Goal: Task Accomplishment & Management: Manage account settings

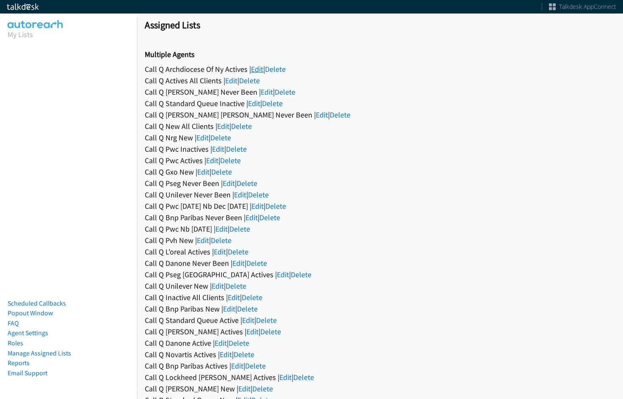
click at [253, 66] on link "Edit" at bounding box center [257, 69] width 12 height 10
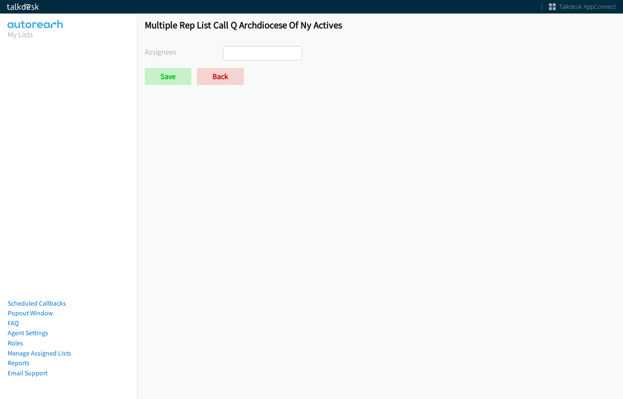
select select
click at [227, 77] on link "Back" at bounding box center [220, 76] width 47 height 17
select select
click at [217, 69] on link "Back" at bounding box center [220, 76] width 47 height 17
select select
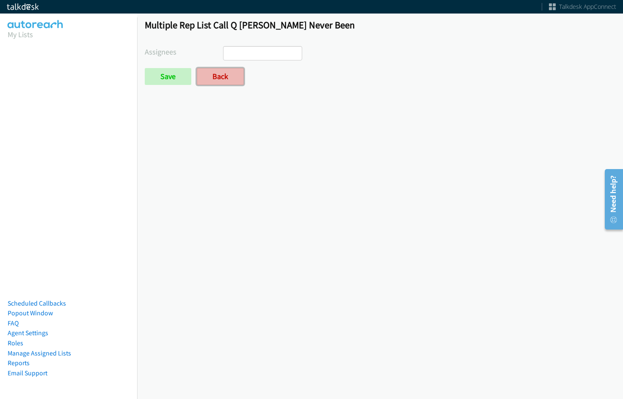
click at [240, 78] on link "Back" at bounding box center [220, 76] width 47 height 17
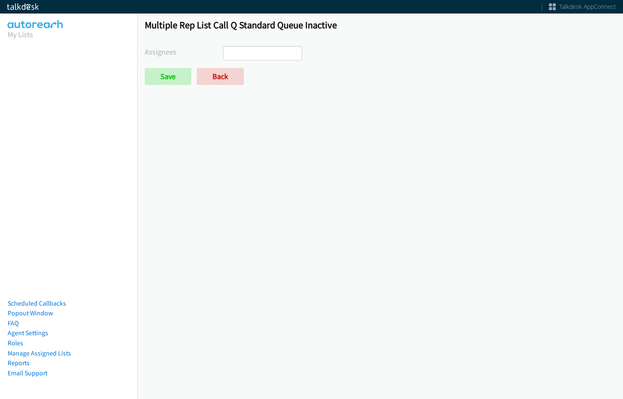
select select
click at [229, 73] on link "Back" at bounding box center [220, 76] width 47 height 17
select select
click at [228, 78] on link "Back" at bounding box center [220, 76] width 47 height 17
select select
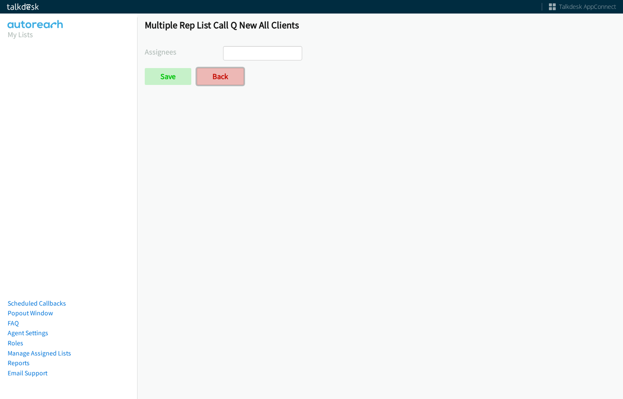
click at [227, 83] on link "Back" at bounding box center [220, 76] width 47 height 17
select select
click at [218, 82] on link "Back" at bounding box center [220, 76] width 47 height 17
select select
click at [216, 73] on link "Back" at bounding box center [220, 76] width 47 height 17
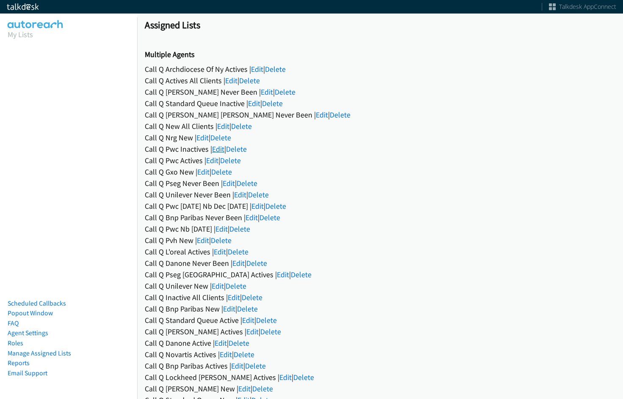
drag, startPoint x: 210, startPoint y: 151, endPoint x: 218, endPoint y: 148, distance: 8.3
click at [211, 151] on div "Call Q Pwc Inactives | Edit | Delete" at bounding box center [380, 148] width 470 height 11
click at [219, 148] on link "Edit" at bounding box center [218, 149] width 12 height 10
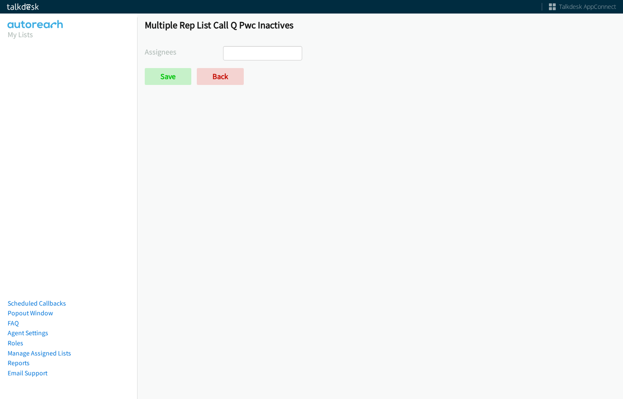
select select
click at [212, 82] on link "Back" at bounding box center [220, 76] width 47 height 17
select select
click at [229, 78] on link "Back" at bounding box center [220, 76] width 47 height 17
select select
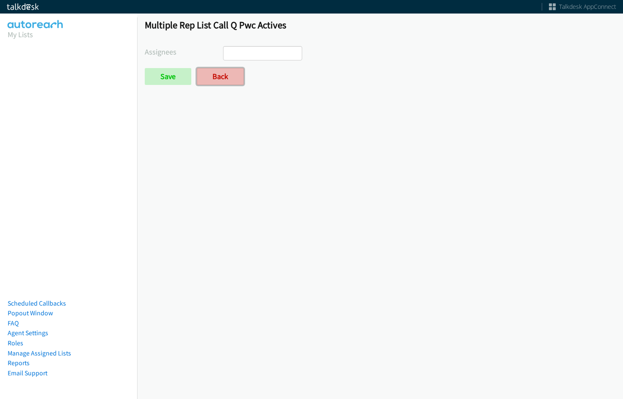
click at [217, 78] on link "Back" at bounding box center [220, 76] width 47 height 17
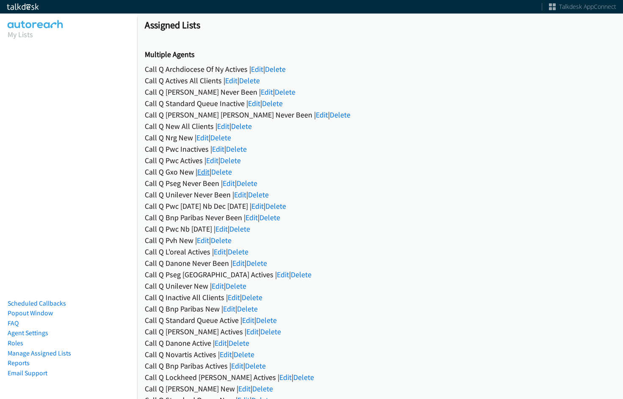
click at [204, 169] on link "Edit" at bounding box center [203, 172] width 12 height 10
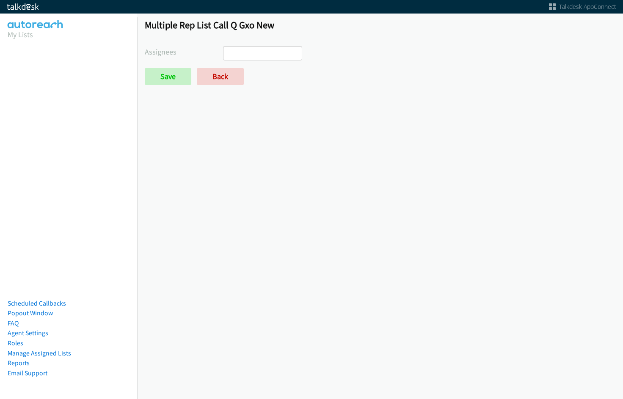
select select
click at [223, 78] on link "Back" at bounding box center [220, 76] width 47 height 17
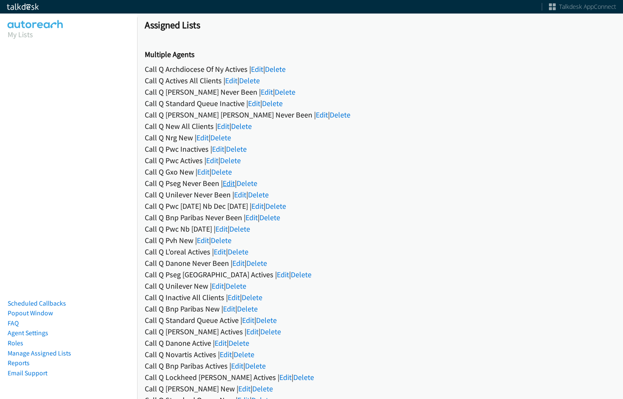
click at [230, 184] on link "Edit" at bounding box center [228, 183] width 12 height 10
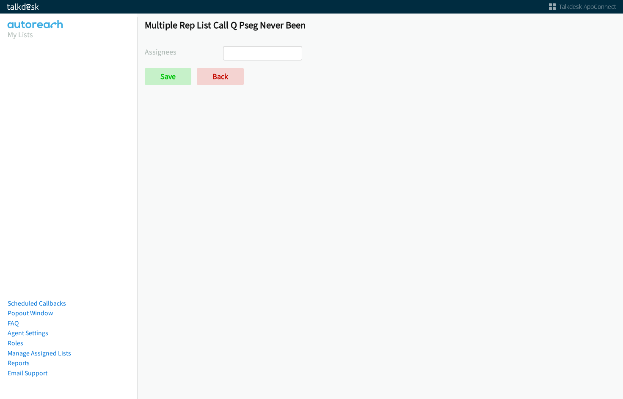
select select
click at [233, 79] on link "Back" at bounding box center [220, 76] width 47 height 17
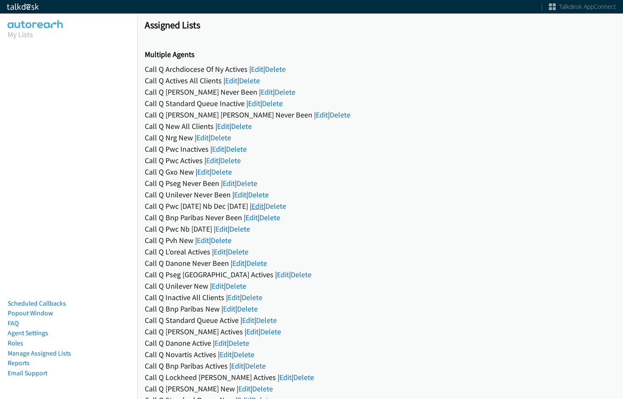
click at [263, 207] on link "Edit" at bounding box center [257, 206] width 12 height 10
click at [255, 217] on link "Edit" at bounding box center [251, 218] width 12 height 10
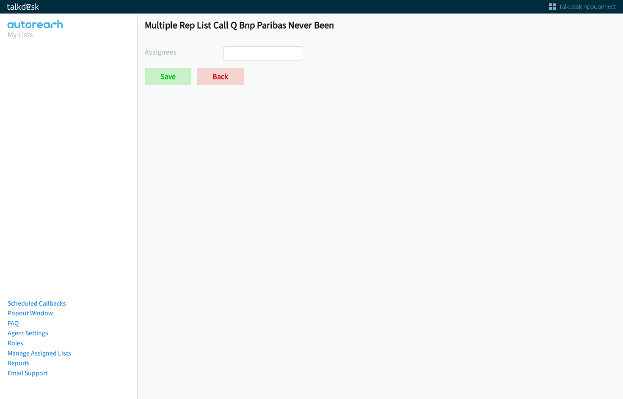
select select
drag, startPoint x: 205, startPoint y: 79, endPoint x: 210, endPoint y: 91, distance: 13.1
click at [205, 79] on link "Back" at bounding box center [220, 76] width 47 height 17
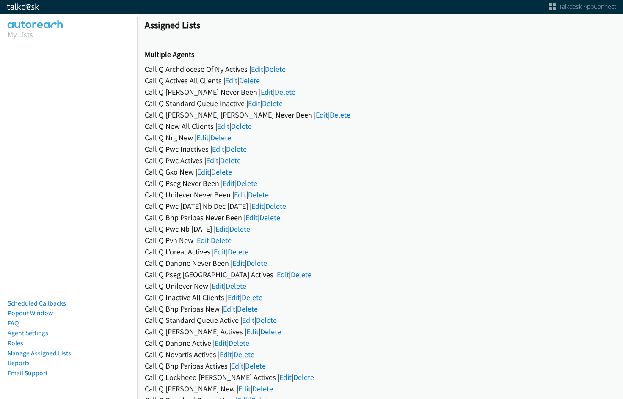
click at [227, 231] on div "Call Q Pwc Nb [DATE] | Edit | Delete" at bounding box center [380, 228] width 470 height 11
click at [228, 229] on link "Edit" at bounding box center [221, 229] width 12 height 10
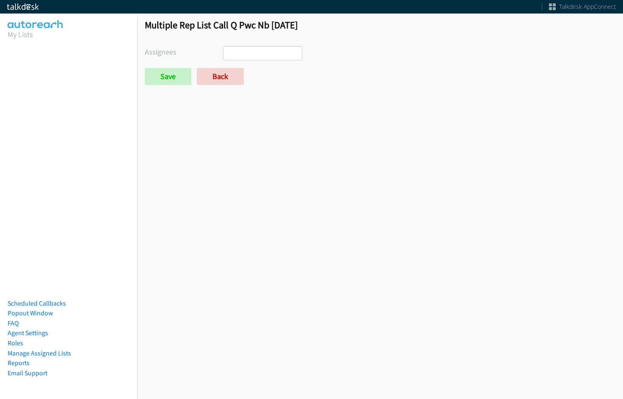
select select
click at [231, 76] on link "Back" at bounding box center [220, 76] width 47 height 17
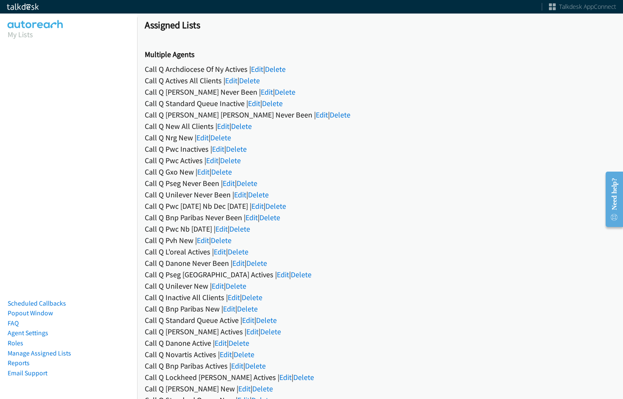
drag, startPoint x: 518, startPoint y: 212, endPoint x: 548, endPoint y: 207, distance: 30.0
click at [518, 212] on div "Call Q Bnp Paribas Never Been | Edit | Delete" at bounding box center [380, 217] width 470 height 11
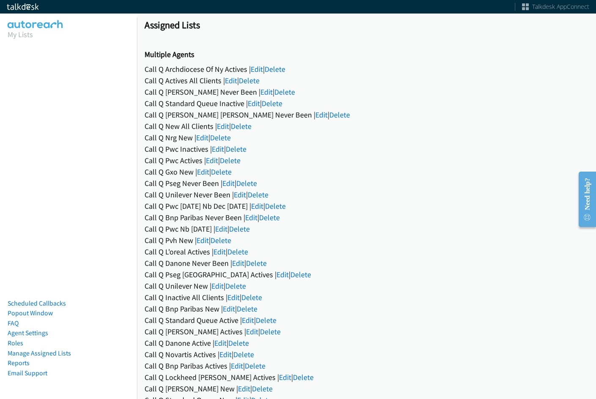
click at [443, 118] on div "Call Q [PERSON_NAME] [PERSON_NAME] Never Been | Edit | Delete" at bounding box center [367, 114] width 444 height 11
click at [215, 151] on link "Edit" at bounding box center [218, 149] width 12 height 10
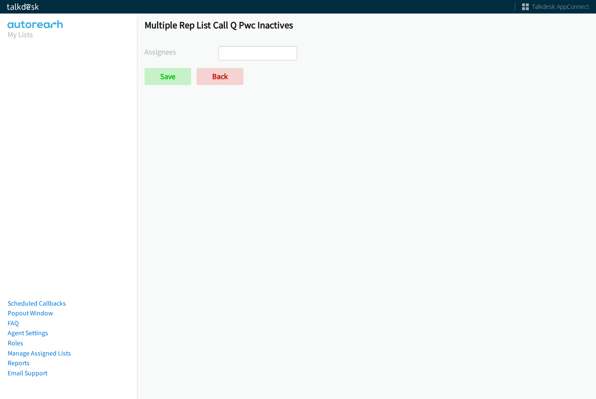
select select
click at [222, 82] on link "Back" at bounding box center [220, 76] width 47 height 17
